Goal: Transaction & Acquisition: Purchase product/service

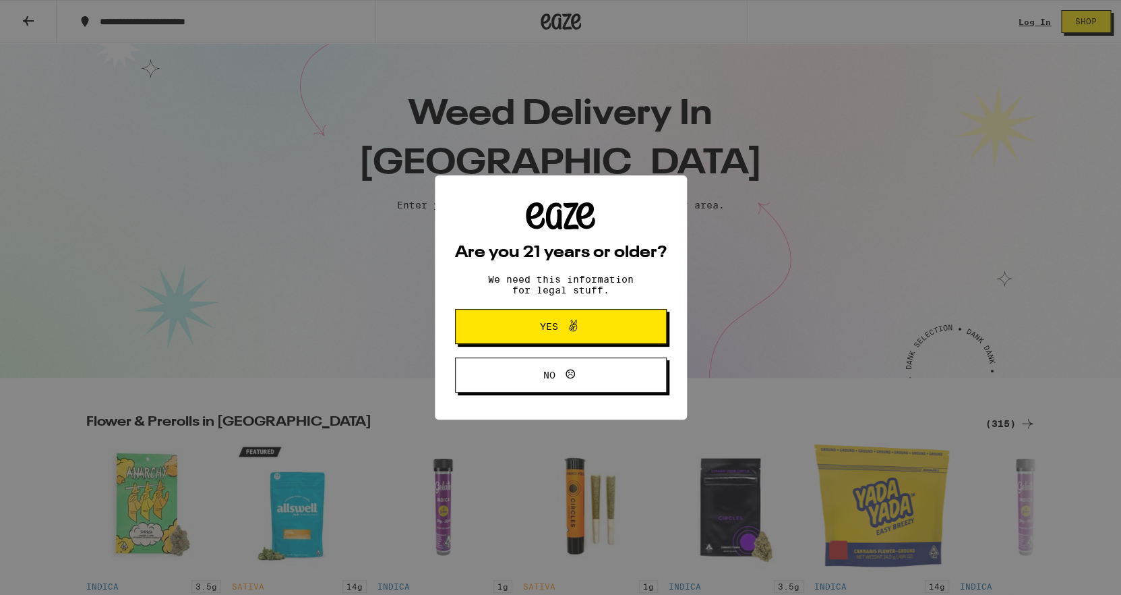
click at [568, 330] on icon at bounding box center [573, 326] width 16 height 16
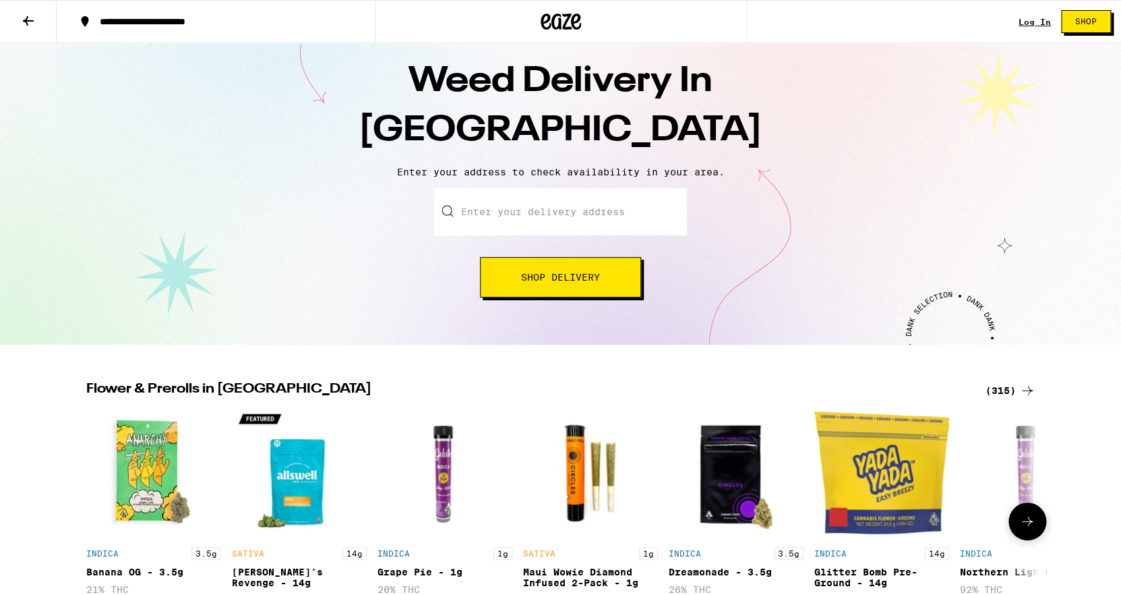
scroll to position [32, 0]
click at [1084, 26] on span "Shop" at bounding box center [1086, 22] width 22 height 8
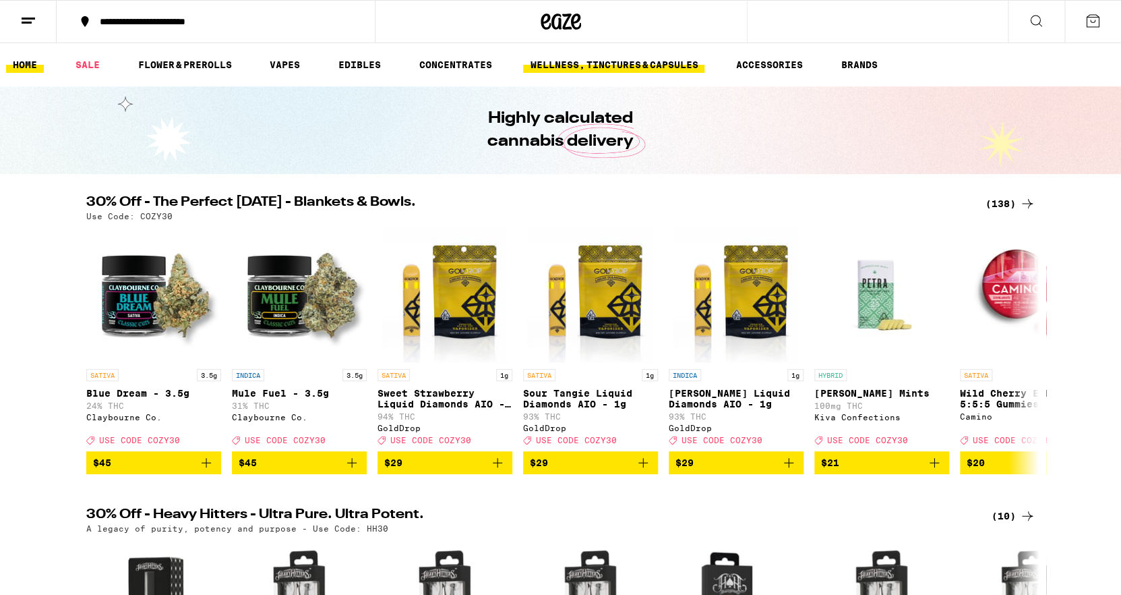
click at [592, 67] on link "WELLNESS, TINCTURES & CAPSULES" at bounding box center [613, 65] width 181 height 16
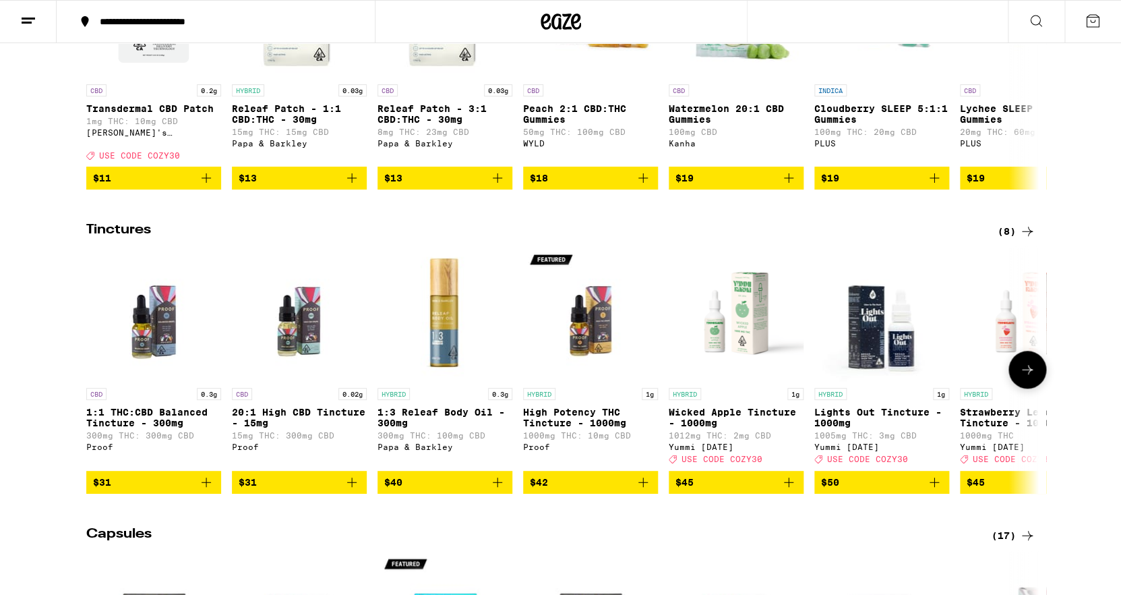
scroll to position [272, 0]
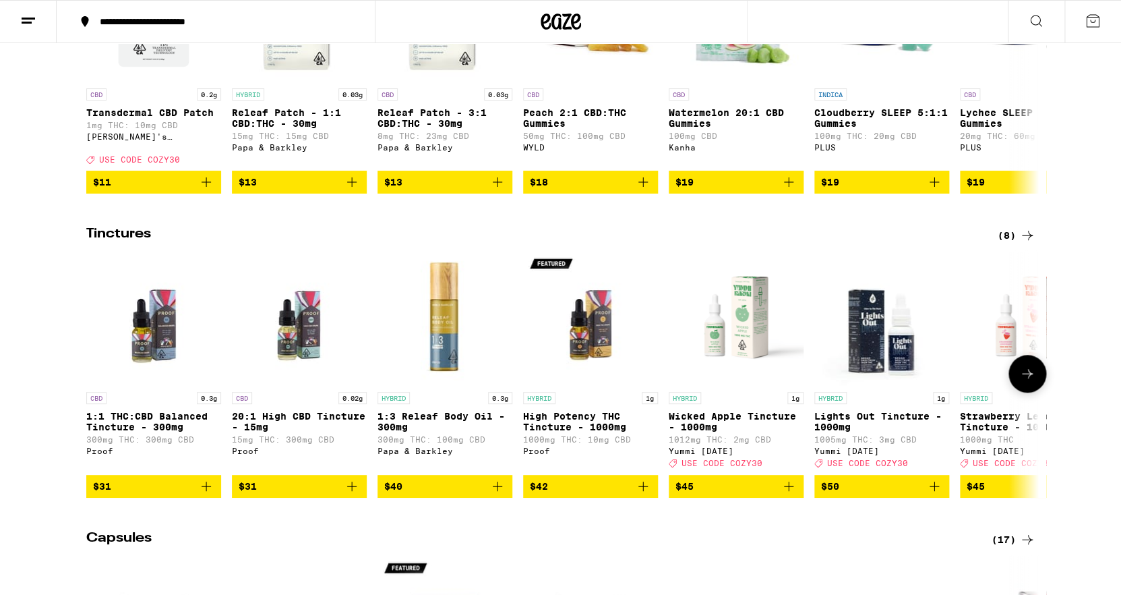
click at [301, 347] on img "Open page for 20:1 High CBD Tincture - 15mg from Proof" at bounding box center [299, 317] width 135 height 135
